Goal: Find specific page/section: Find specific page/section

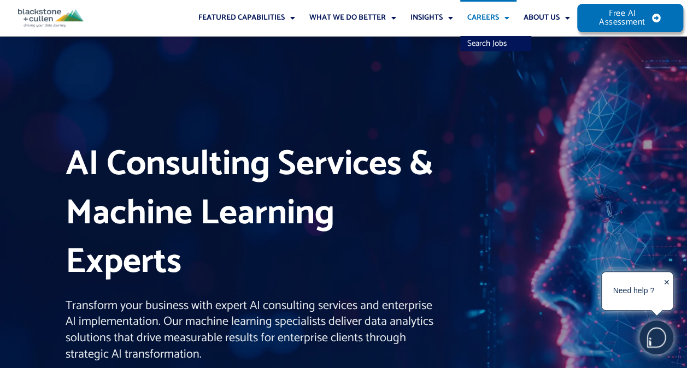
click at [498, 14] on link "Careers" at bounding box center [488, 18] width 56 height 36
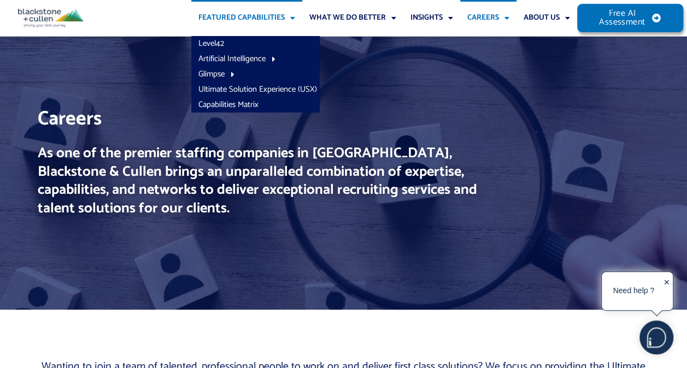
click at [279, 19] on link "Featured Capabilities" at bounding box center [246, 18] width 111 height 36
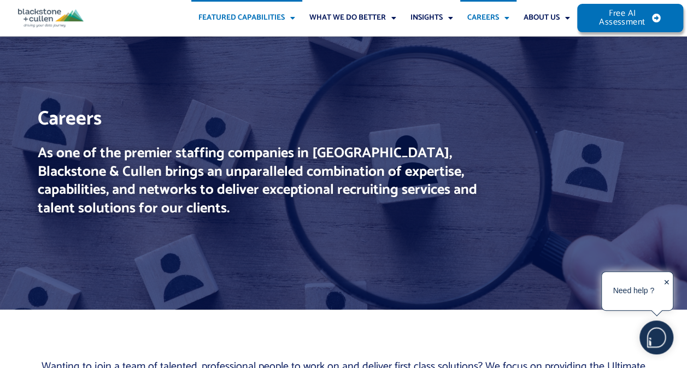
click at [279, 19] on link "Featured Capabilities" at bounding box center [246, 18] width 111 height 36
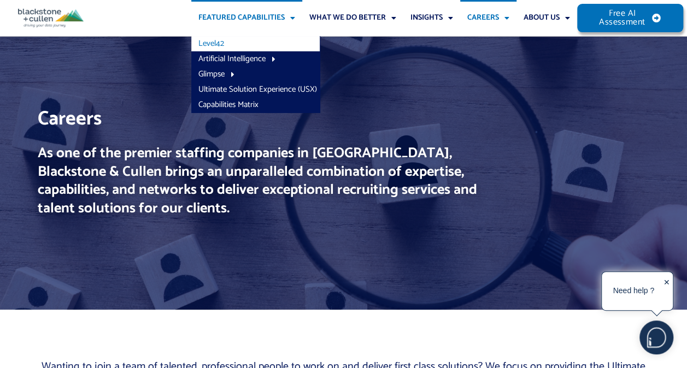
click at [232, 42] on link "Level42" at bounding box center [255, 43] width 128 height 15
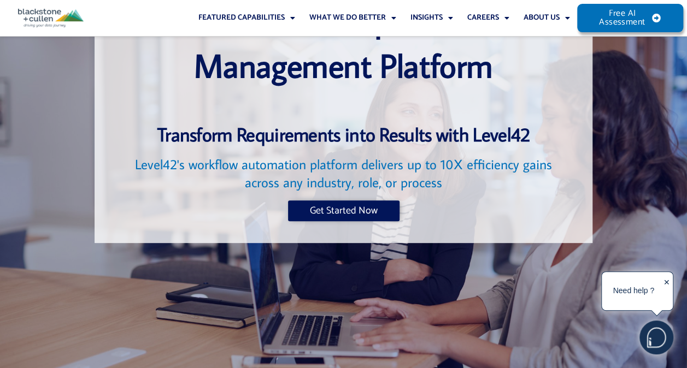
scroll to position [110, 0]
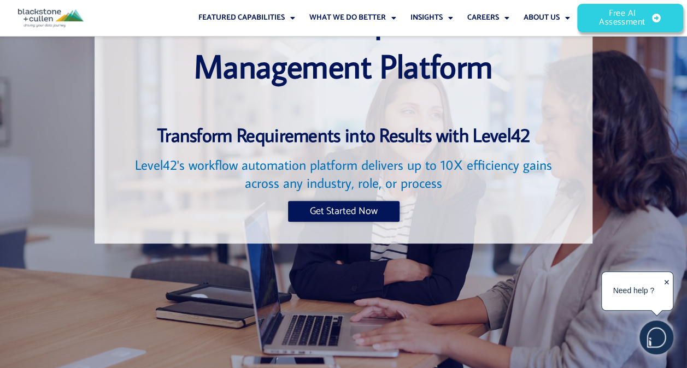
click at [606, 27] on span "Free AI Assessment" at bounding box center [621, 17] width 45 height 17
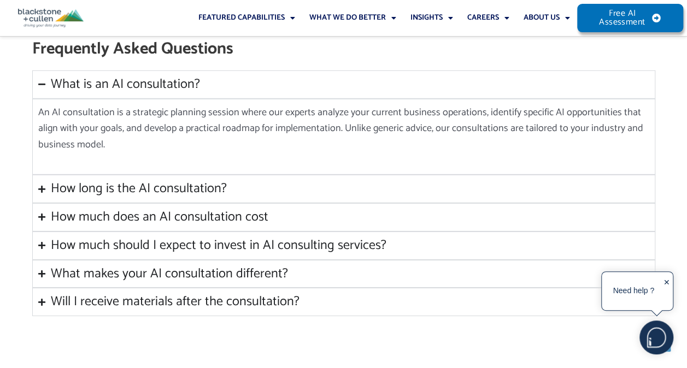
scroll to position [1577, 0]
